Goal: Task Accomplishment & Management: Use online tool/utility

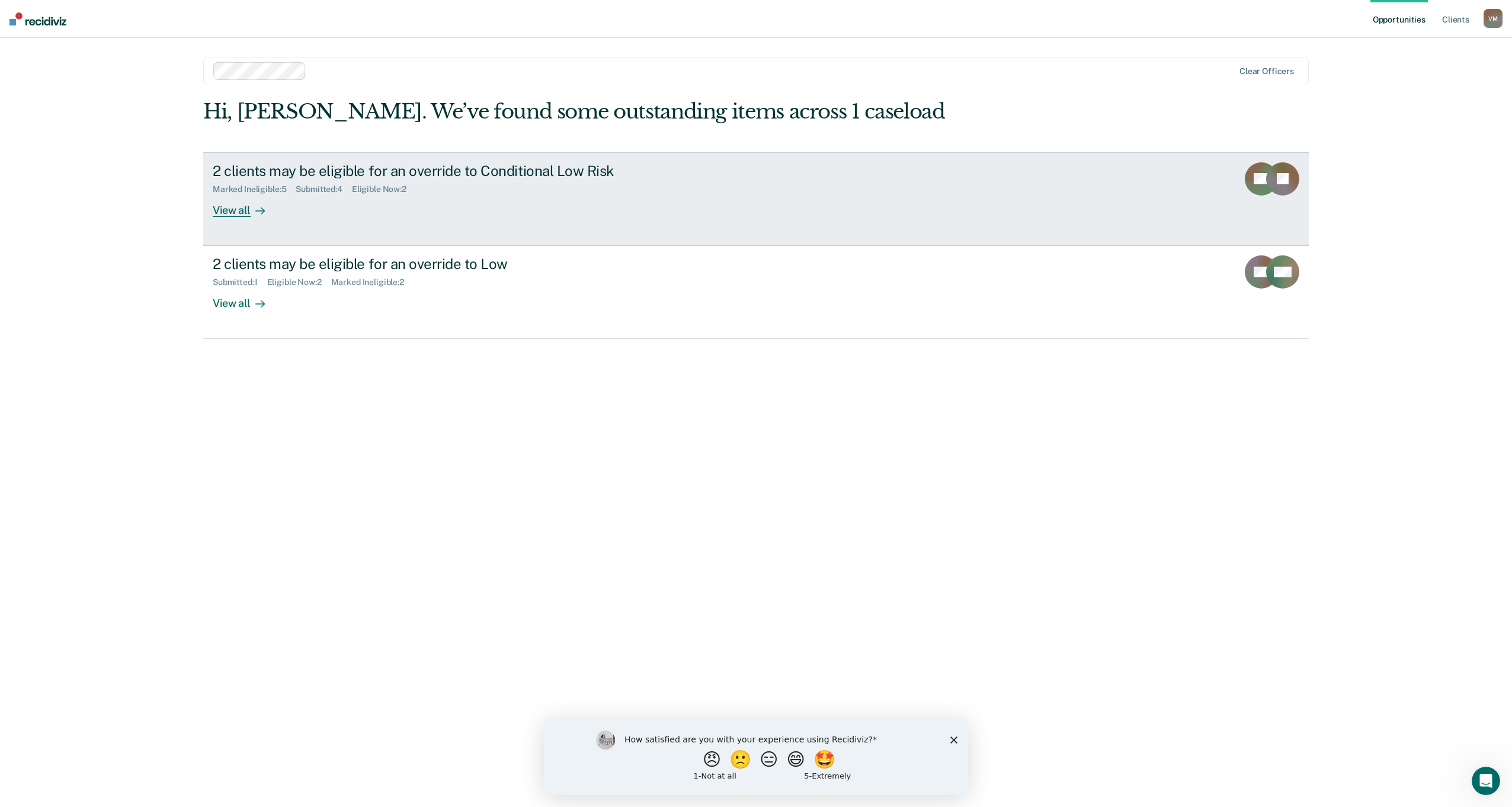
click at [239, 208] on div "View all" at bounding box center [245, 205] width 67 height 23
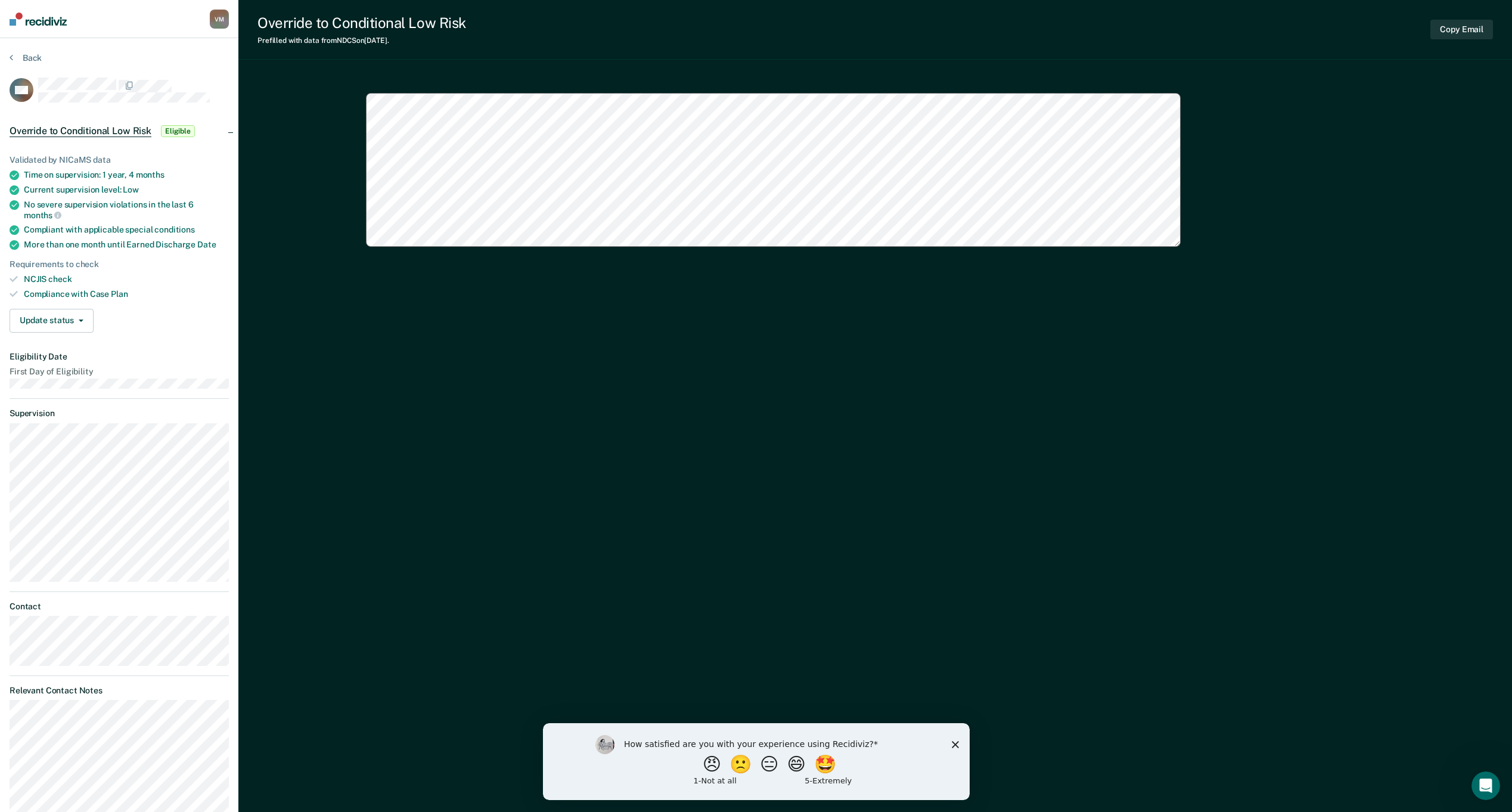
type textarea "x"
click at [23, 59] on button "Back" at bounding box center [25, 58] width 32 height 11
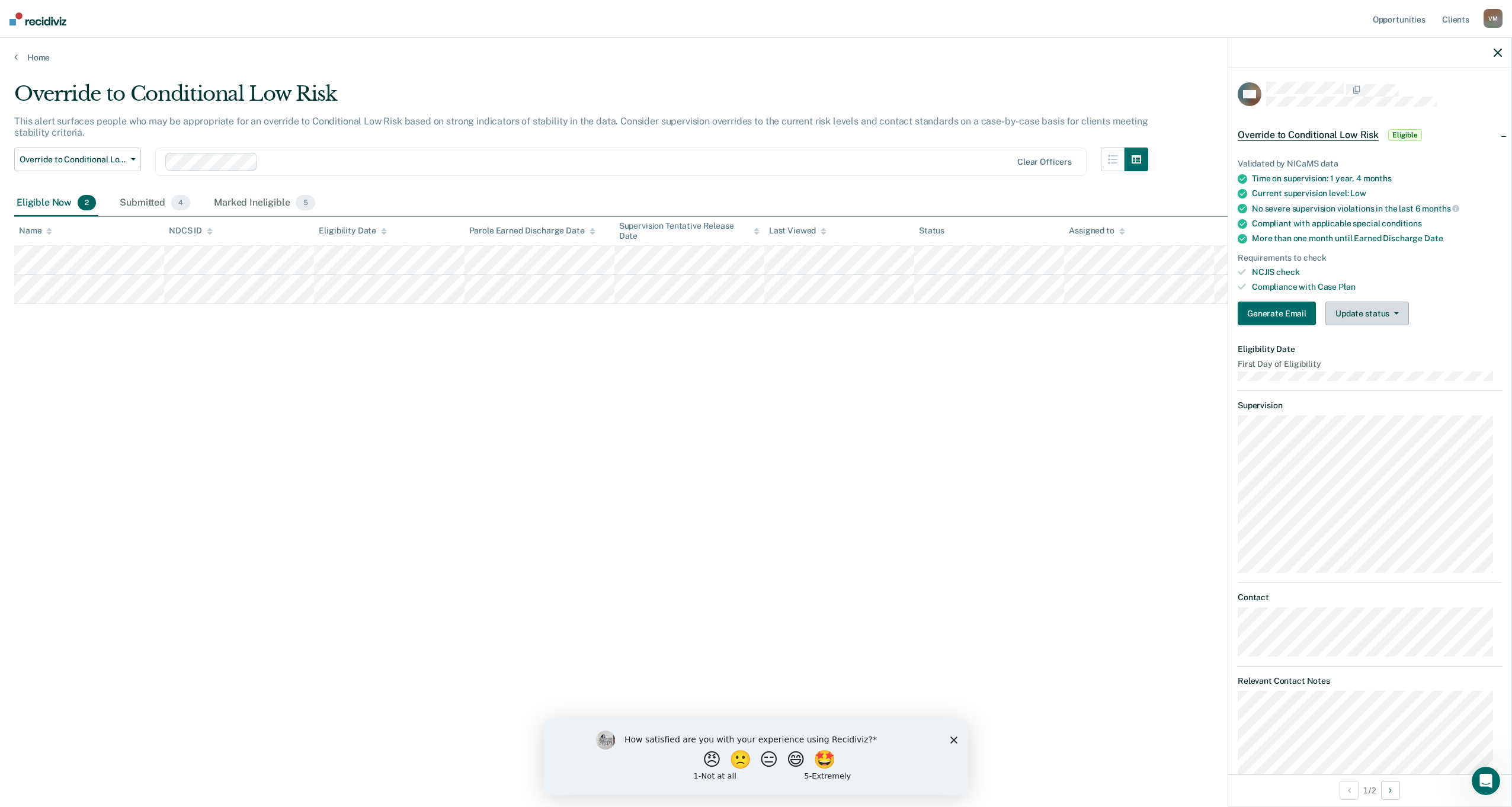
click at [1378, 311] on button "Update status" at bounding box center [1366, 314] width 83 height 24
click at [1393, 343] on button "Mark Submitted" at bounding box center [1382, 342] width 115 height 19
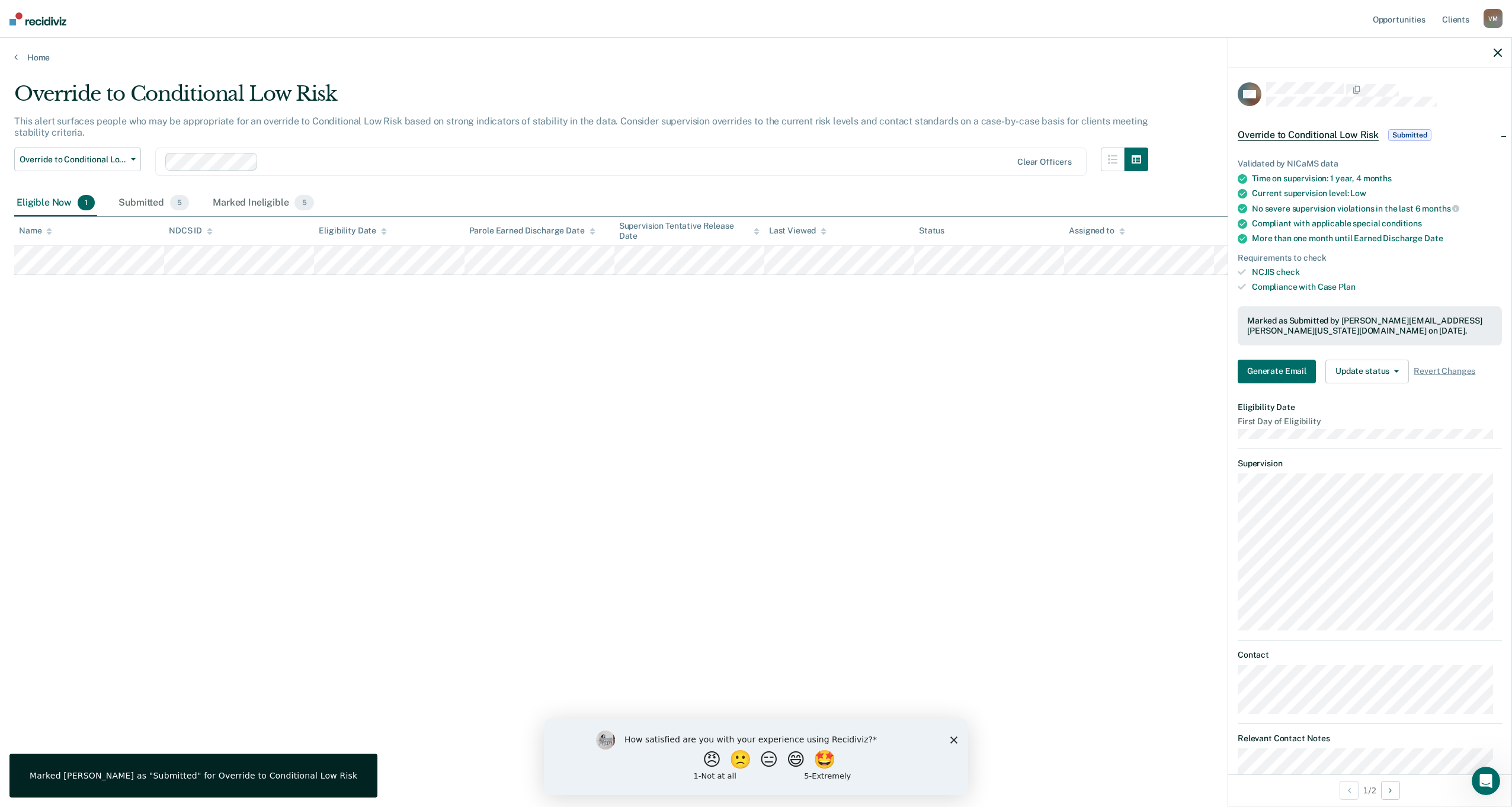
click at [766, 421] on div "Override to Conditional Low Risk This alert surfaces people who may be appropri…" at bounding box center [756, 400] width 1483 height 636
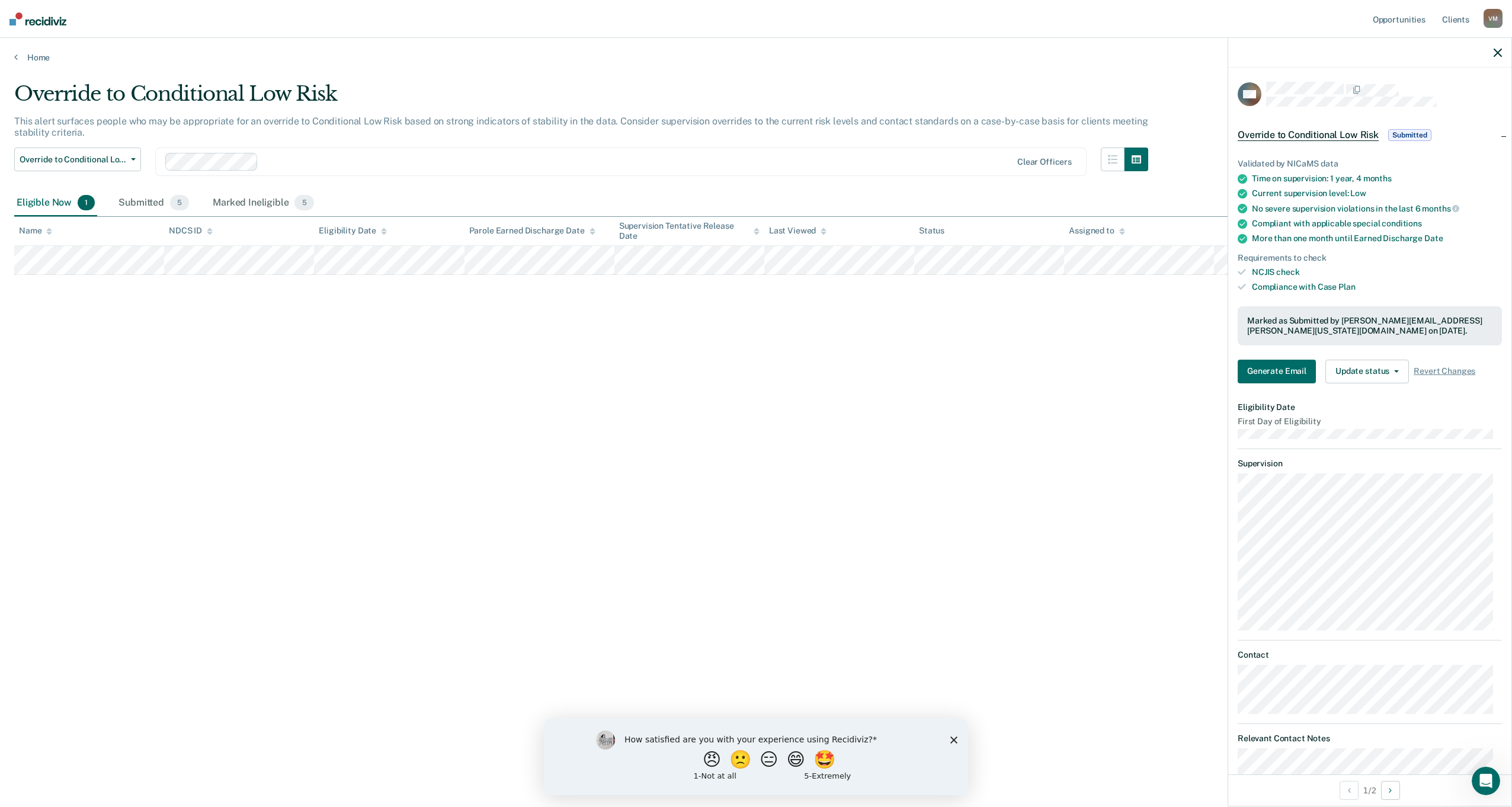
click at [1499, 52] on icon "button" at bounding box center [1498, 53] width 8 height 8
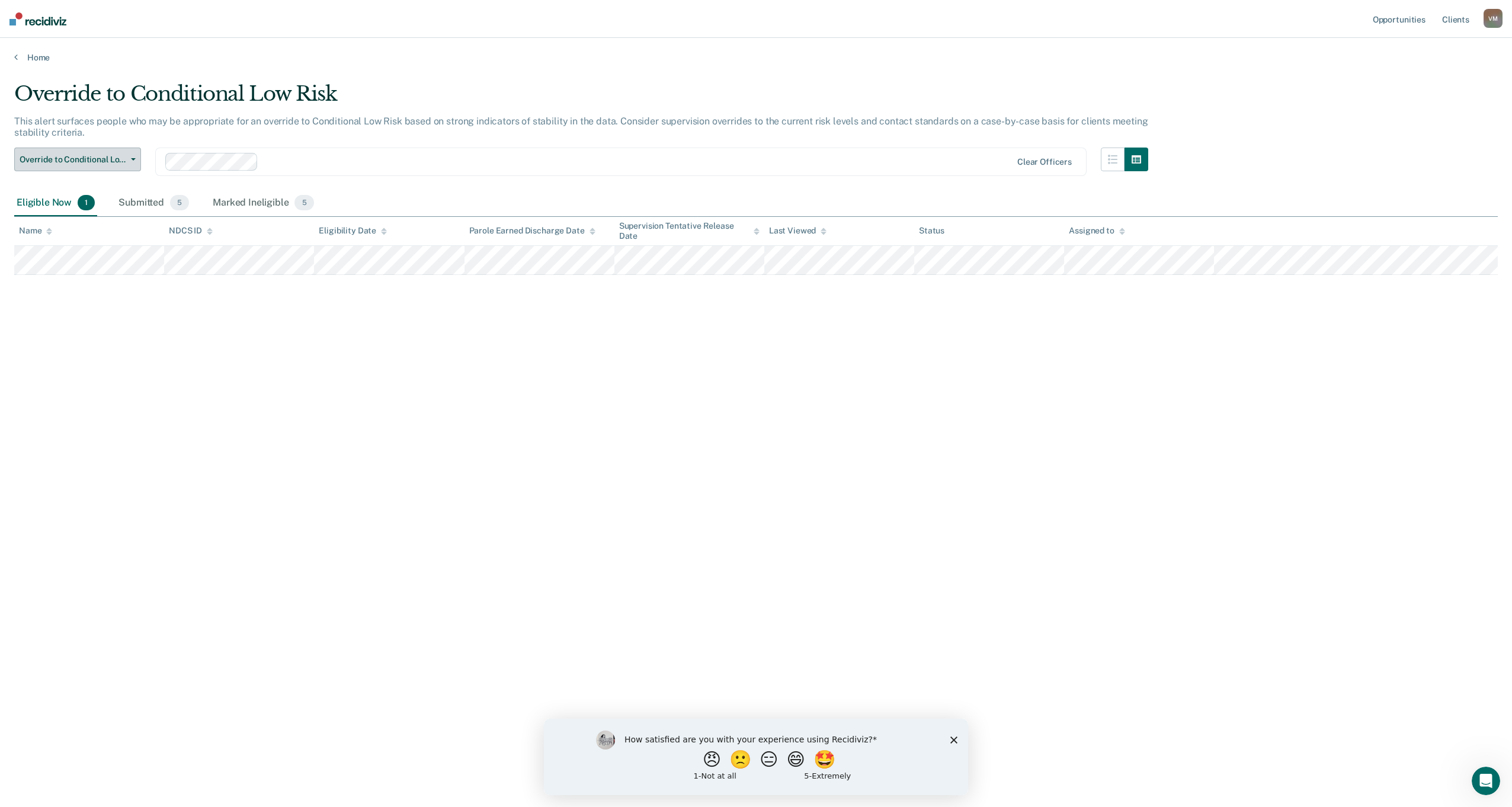
click at [121, 162] on span "Override to Conditional Low Risk" at bounding box center [73, 159] width 106 height 10
click at [116, 204] on div "Override to Low" at bounding box center [90, 207] width 134 height 19
